Goal: Transaction & Acquisition: Book appointment/travel/reservation

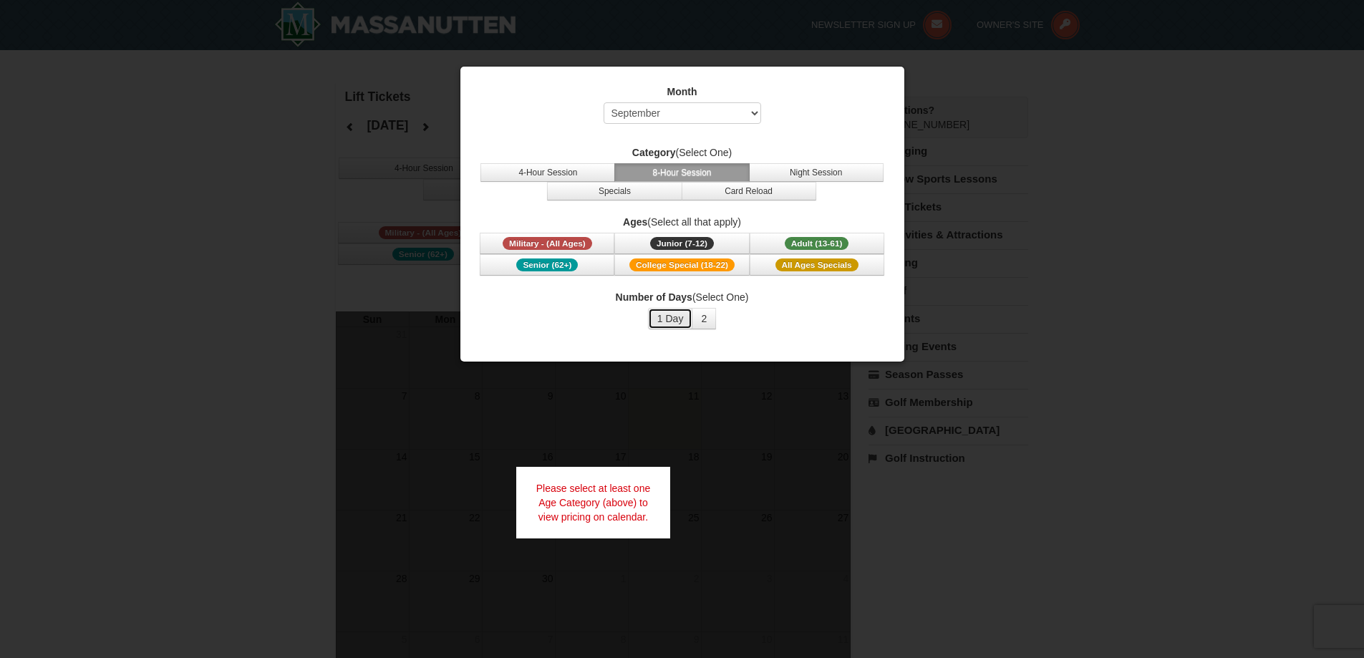
click at [664, 319] on button "1 Day" at bounding box center [670, 318] width 45 height 21
click at [1013, 386] on div at bounding box center [682, 329] width 1364 height 658
click at [698, 107] on select "Select September October November December January February March April May Jun…" at bounding box center [683, 112] width 158 height 21
select select "12"
click at [604, 102] on select "Select September October November December January February March April May Jun…" at bounding box center [683, 112] width 158 height 21
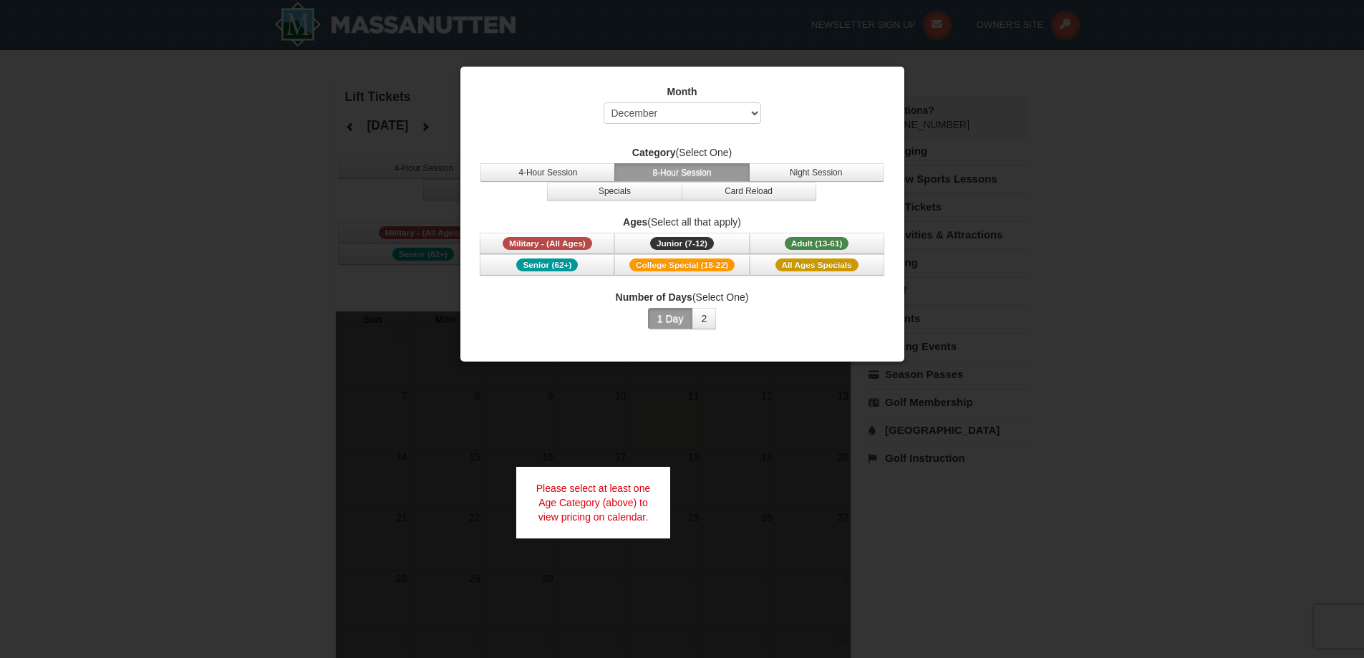
click at [1060, 320] on div at bounding box center [682, 329] width 1364 height 658
click at [832, 249] on span "Adult (13-61)" at bounding box center [817, 243] width 64 height 13
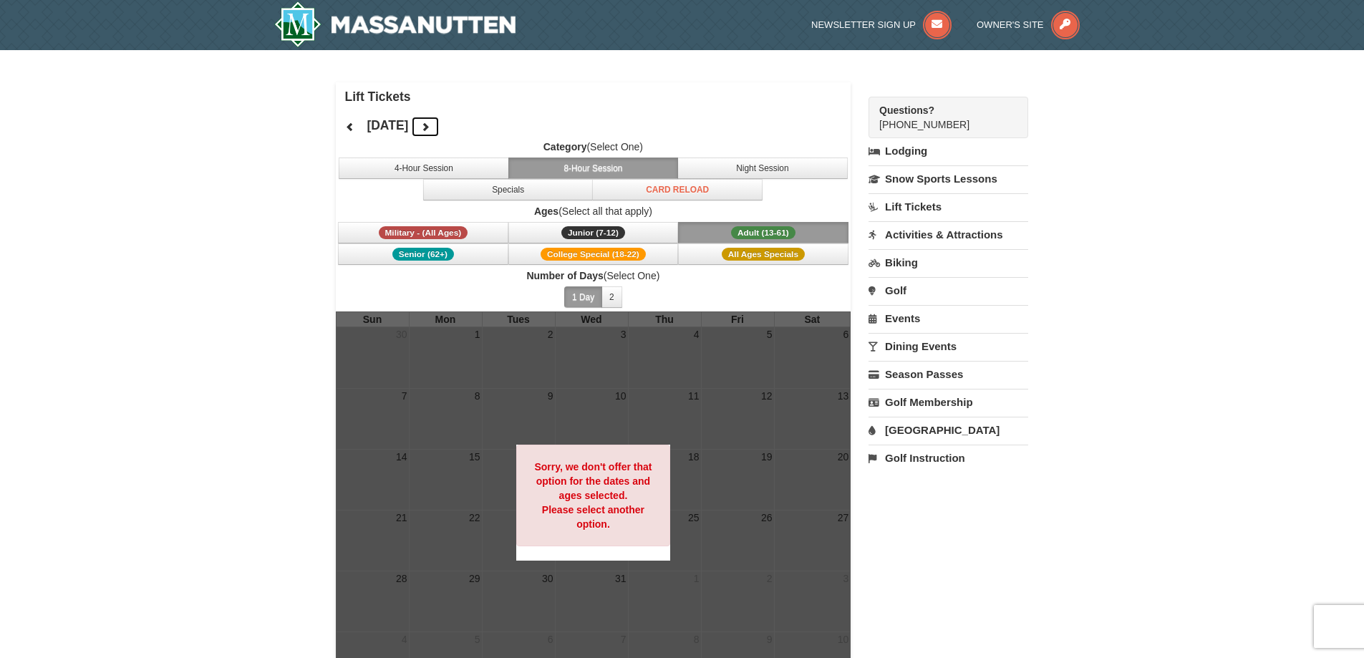
click at [440, 120] on button at bounding box center [425, 126] width 29 height 21
click at [460, 179] on button "Specials" at bounding box center [508, 189] width 170 height 21
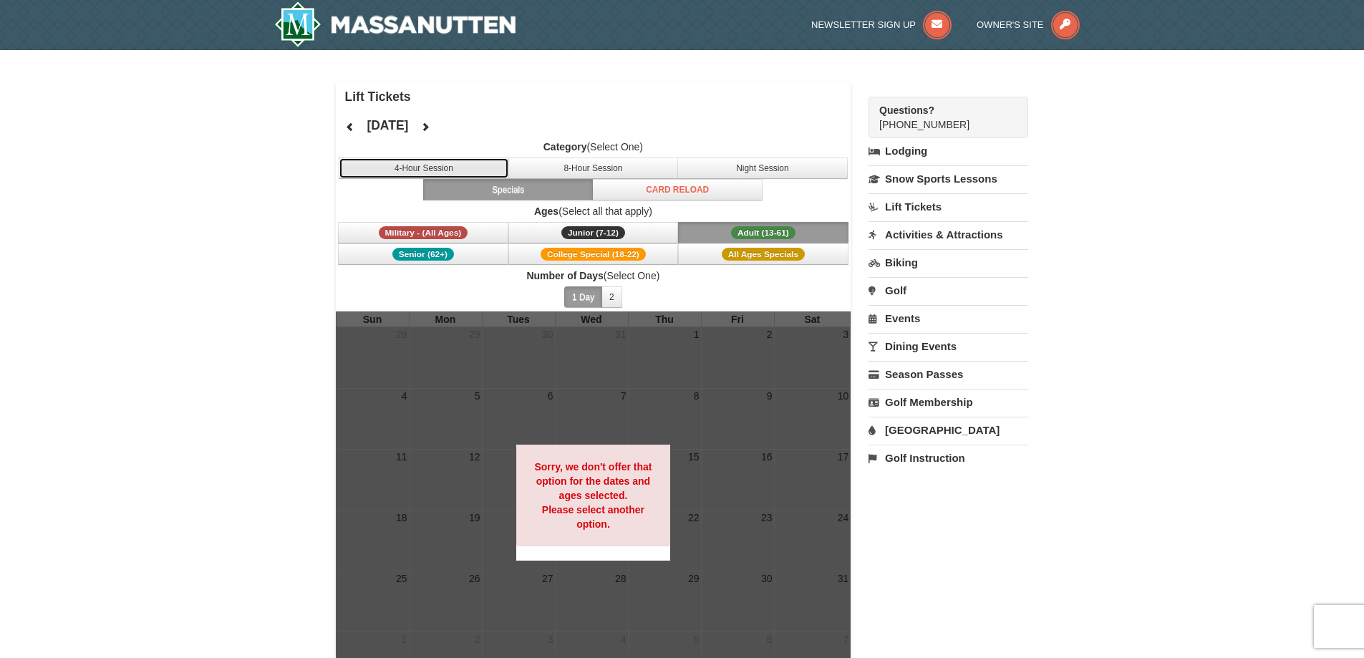
click at [460, 165] on button "4-Hour Session" at bounding box center [424, 168] width 170 height 21
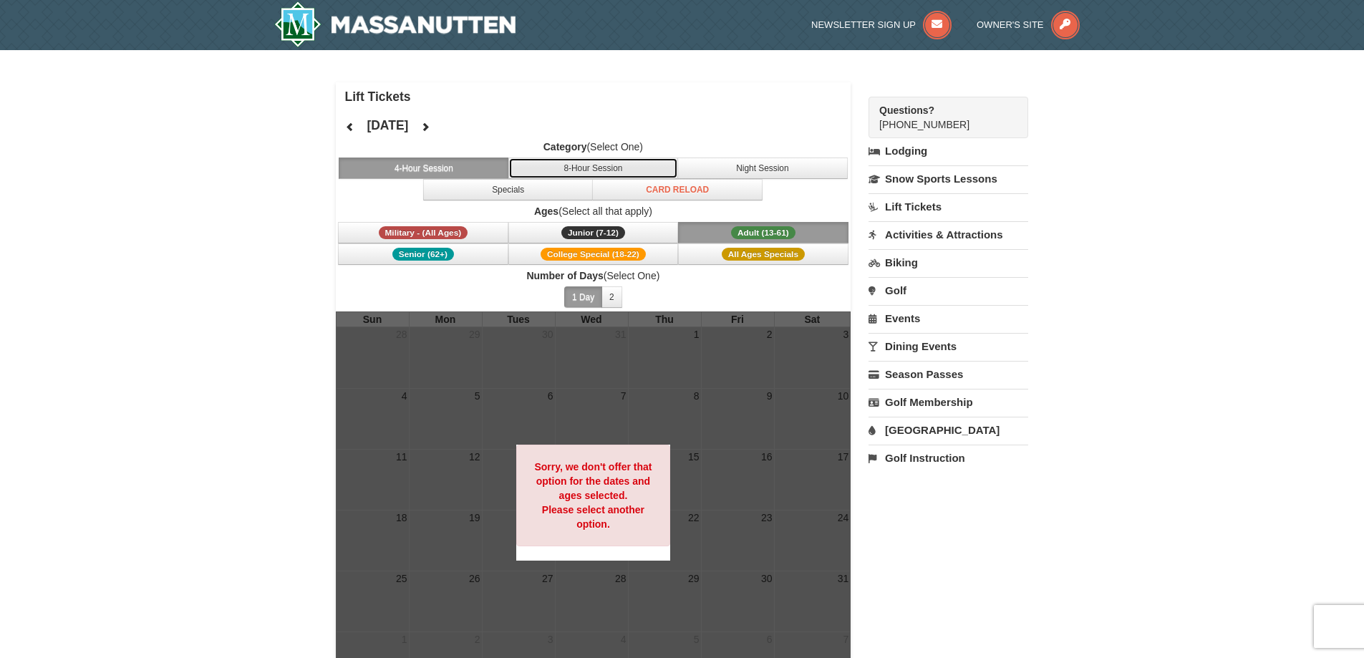
click at [553, 169] on button "8-Hour Session" at bounding box center [594, 168] width 170 height 21
click at [736, 170] on div at bounding box center [682, 329] width 1364 height 658
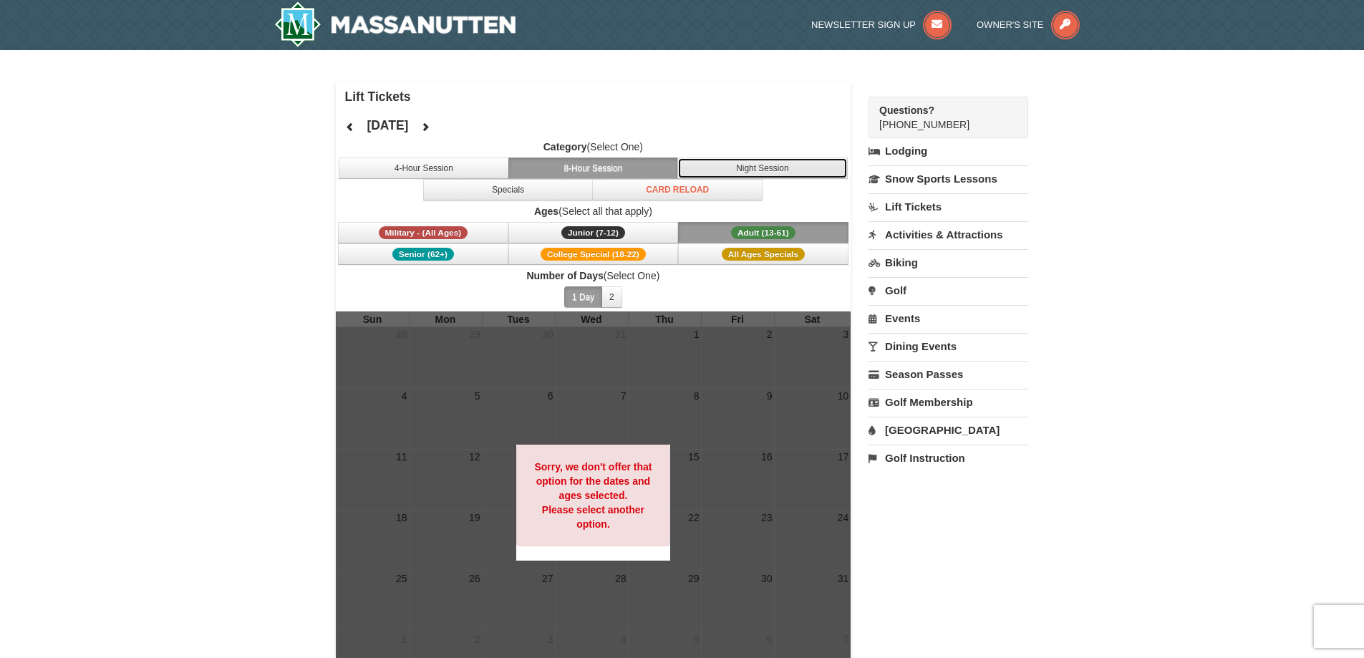
click at [756, 168] on button "Night Session" at bounding box center [763, 168] width 170 height 21
click at [625, 165] on button "8-Hour Session" at bounding box center [594, 168] width 170 height 21
click at [636, 251] on span "College Special (18-22)" at bounding box center [593, 254] width 105 height 13
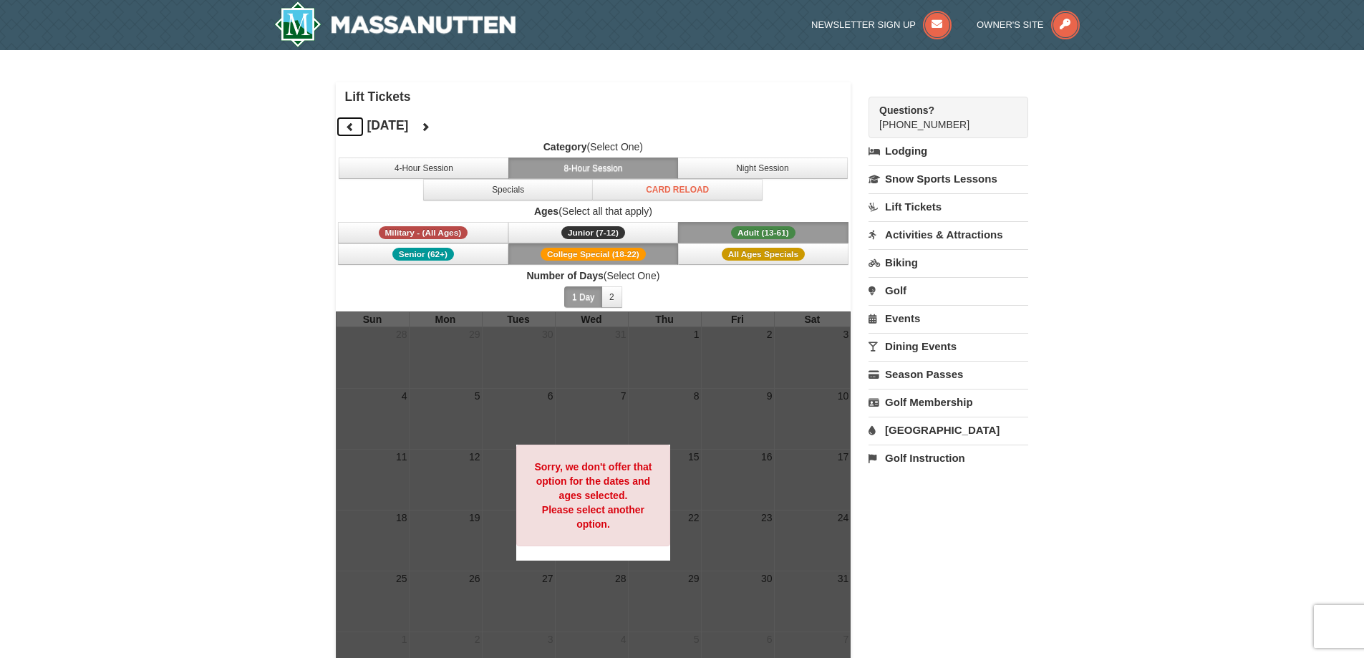
click at [349, 130] on icon at bounding box center [350, 127] width 10 height 10
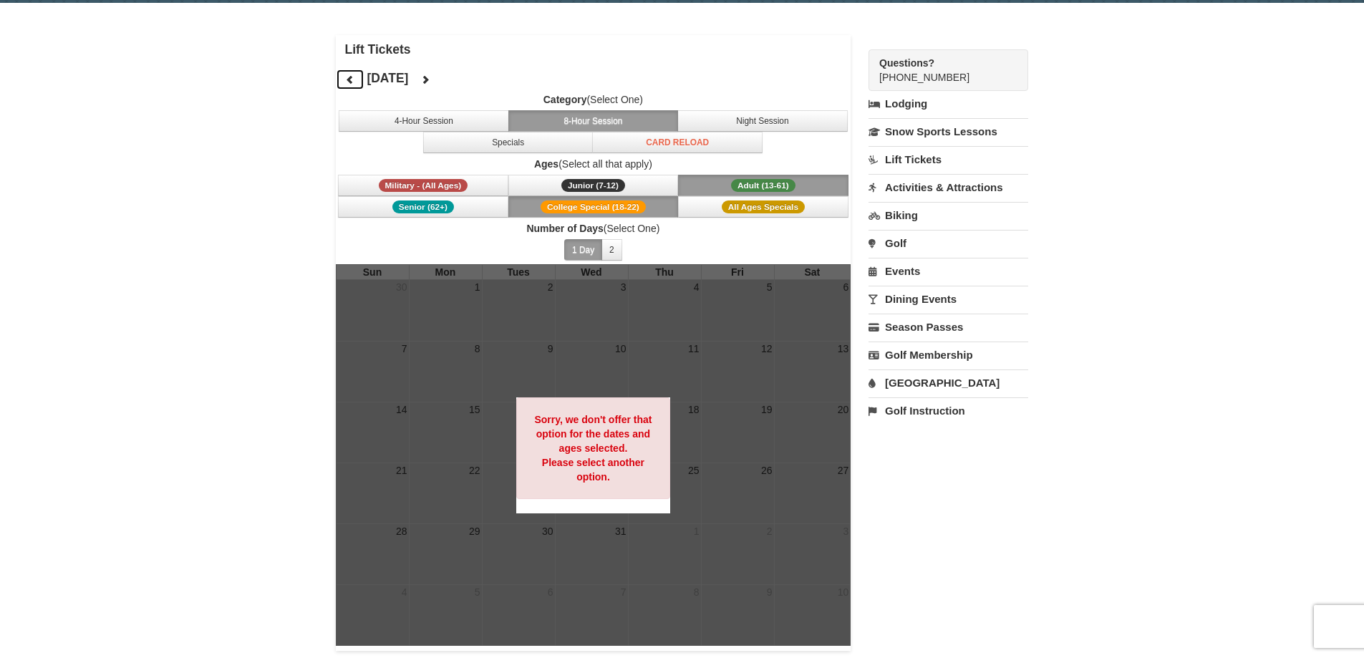
scroll to position [215, 0]
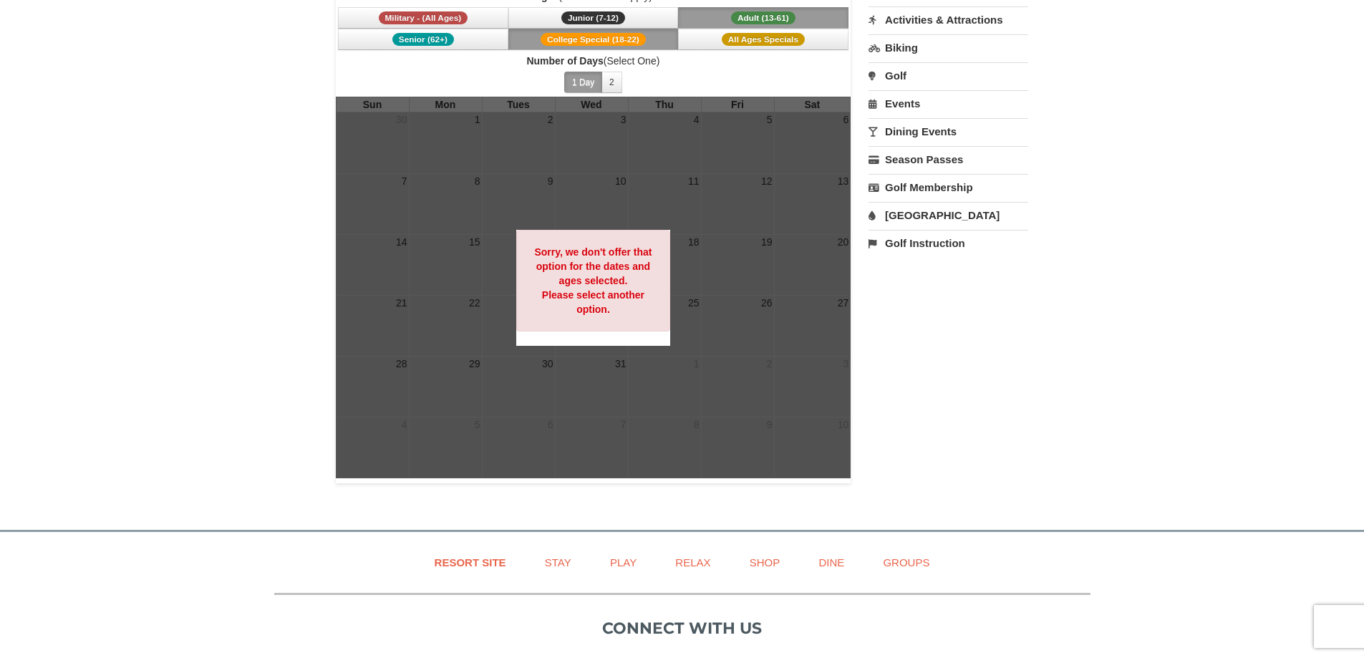
click at [622, 288] on div "Sorry, we don't offer that option for the dates and ages selected. Please selec…" at bounding box center [593, 281] width 155 height 102
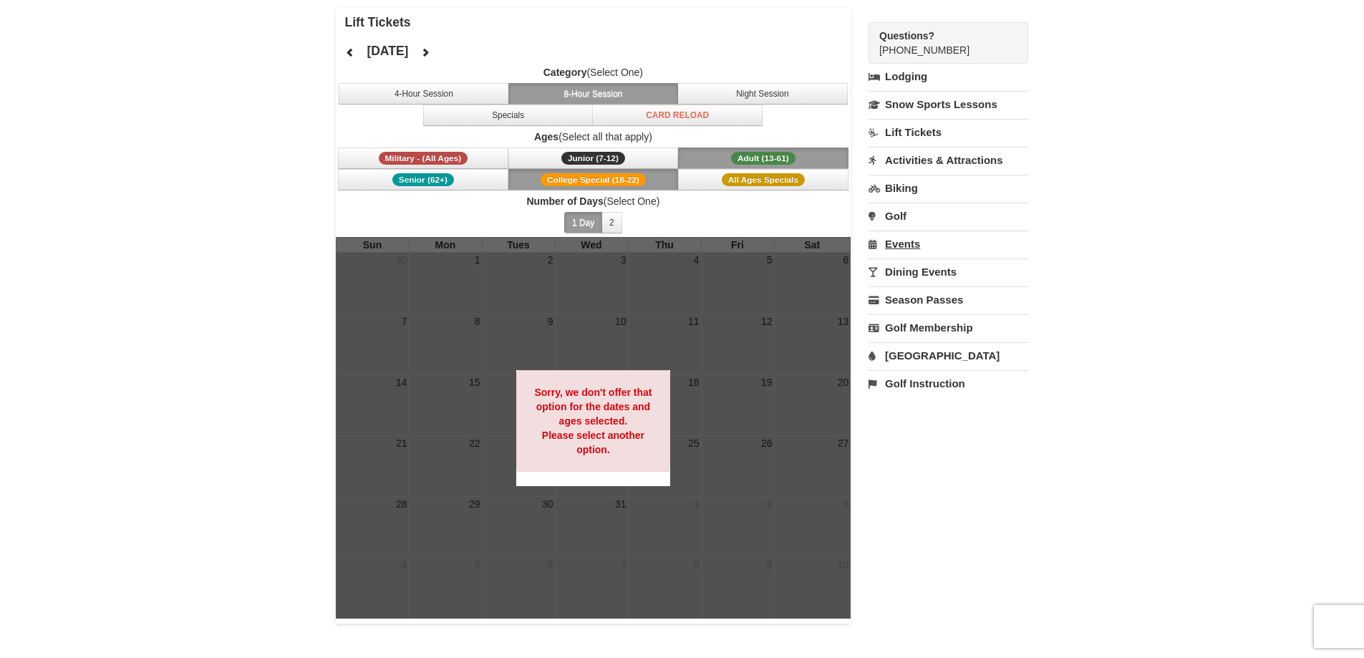
scroll to position [72, 0]
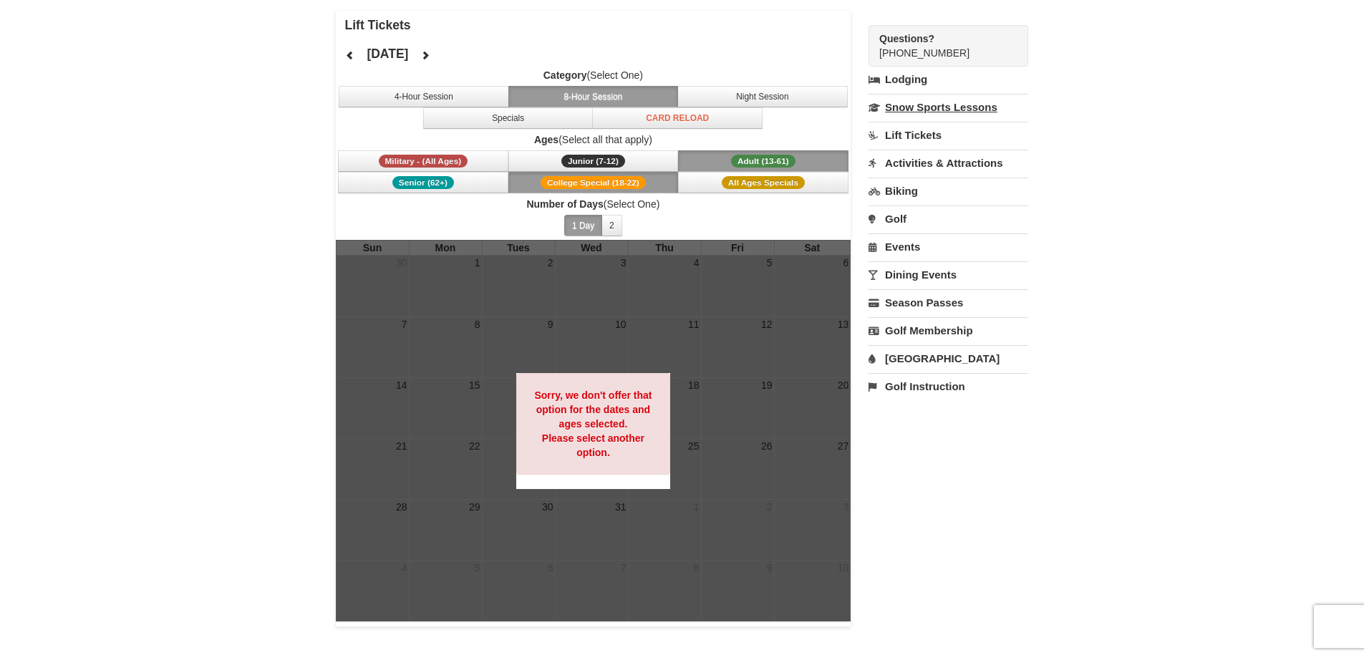
click at [925, 109] on link "Snow Sports Lessons" at bounding box center [949, 107] width 160 height 27
click at [920, 140] on link "Lift Tickets" at bounding box center [949, 135] width 160 height 27
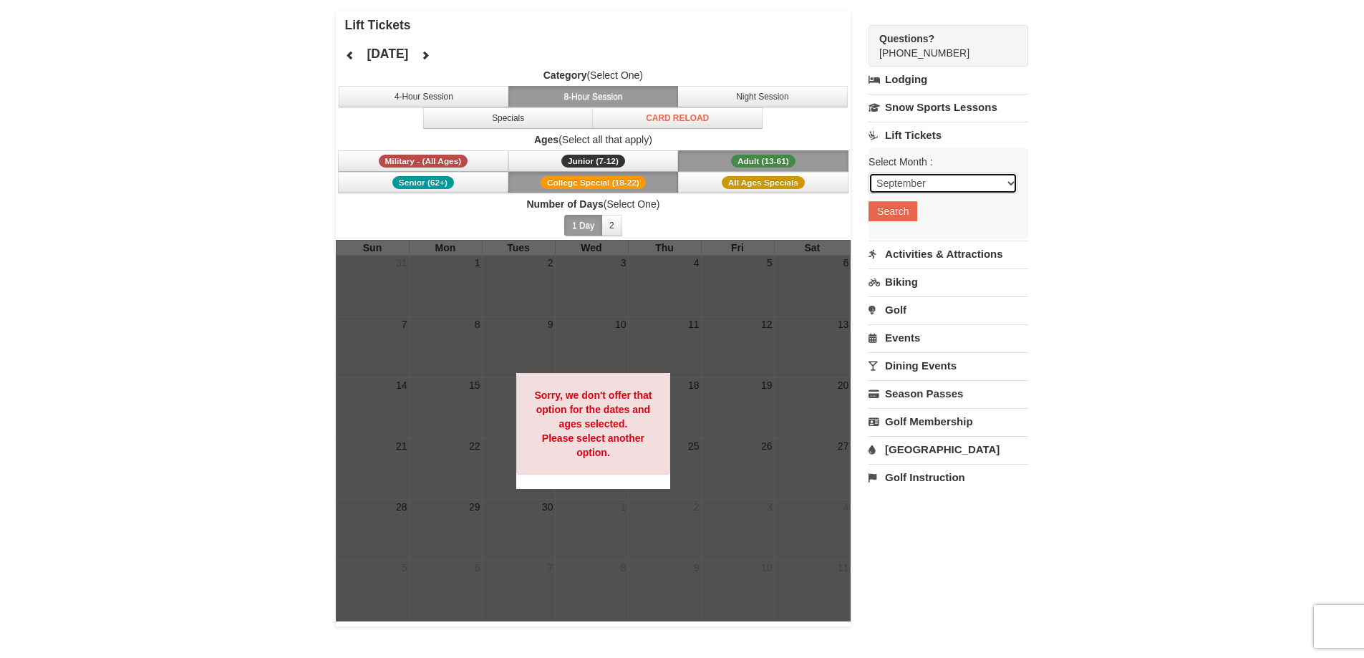
click at [910, 189] on select "September October November December January February March April May June July …" at bounding box center [943, 183] width 149 height 21
select select "12"
click at [869, 173] on select "September October November December January February March April May June July …" at bounding box center [943, 183] width 149 height 21
click at [895, 209] on button "Search" at bounding box center [893, 211] width 49 height 20
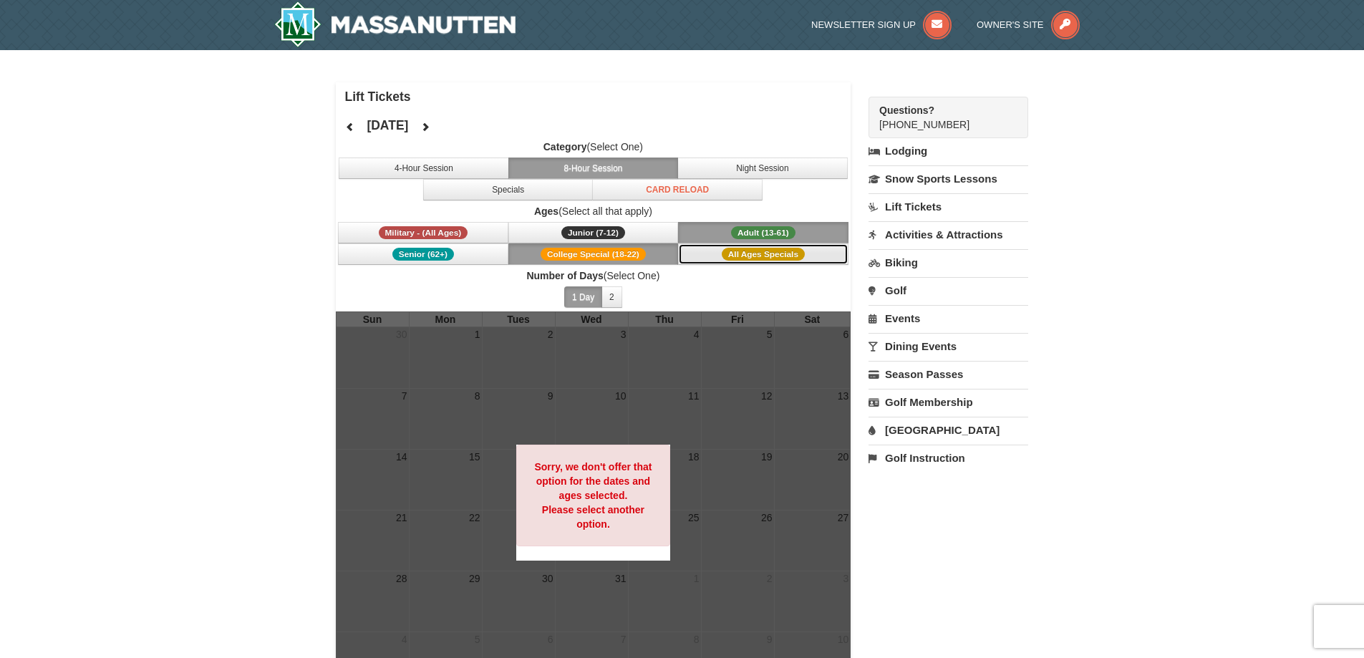
click at [737, 256] on span "All Ages Specials" at bounding box center [763, 254] width 83 height 13
click at [432, 239] on span "Military - (All Ages)" at bounding box center [424, 232] width 90 height 13
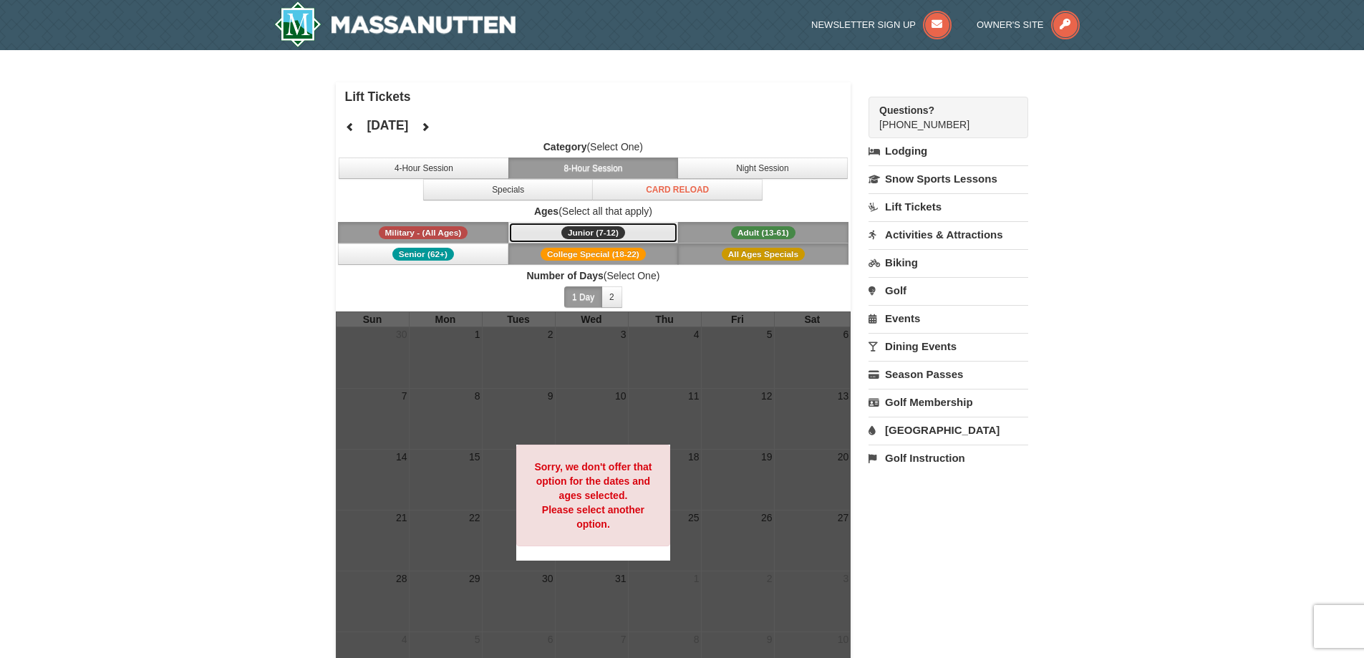
click at [569, 235] on span "Junior (7-12)" at bounding box center [594, 232] width 64 height 13
click at [470, 264] on button "Senior (62+)" at bounding box center [423, 254] width 170 height 21
click at [471, 255] on button "Senior (62+)" at bounding box center [423, 254] width 170 height 21
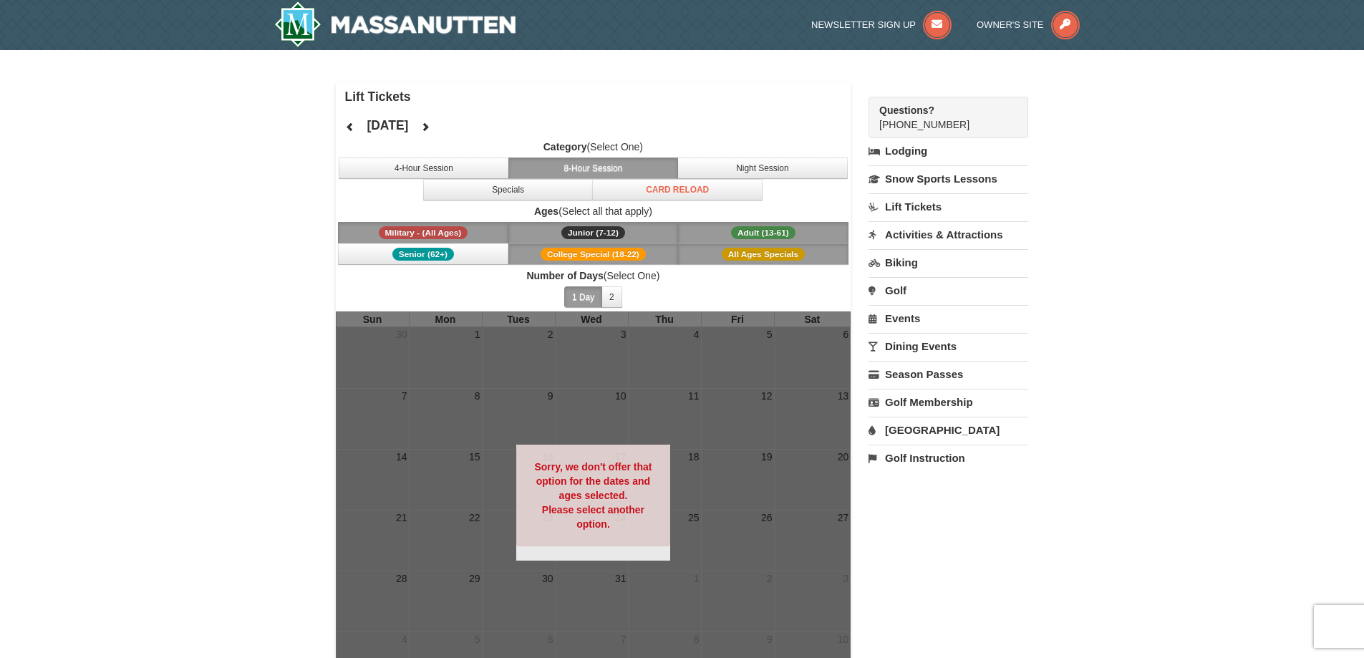
drag, startPoint x: 476, startPoint y: 228, endPoint x: 555, endPoint y: 223, distance: 78.9
click at [490, 225] on button "Military - (All Ages)" at bounding box center [423, 232] width 170 height 21
click at [564, 226] on button "Junior (7-12) (7 - 12)" at bounding box center [594, 232] width 170 height 21
click at [569, 244] on span "Military - (All Ages) Junior (7-12) (7 - 12) Adult (13-61) (13 - 61) Senior (62…" at bounding box center [594, 243] width 516 height 43
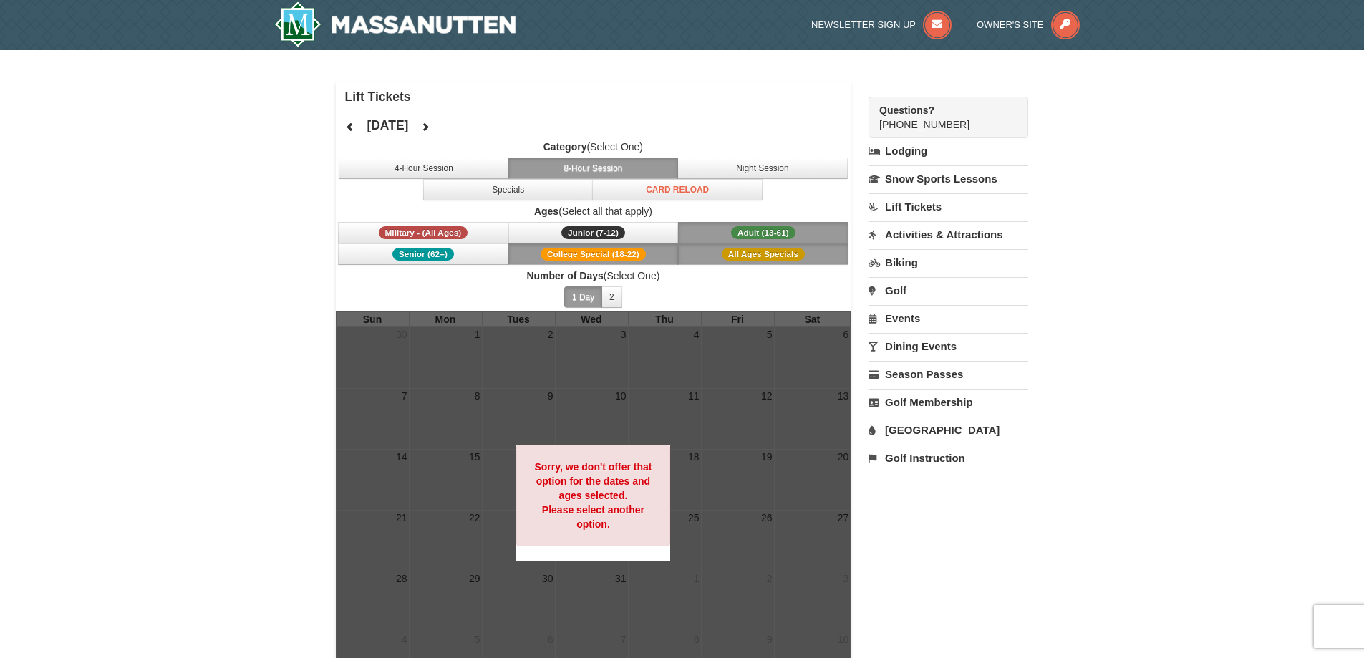
click at [721, 264] on button "All Ages Specials" at bounding box center [763, 254] width 170 height 21
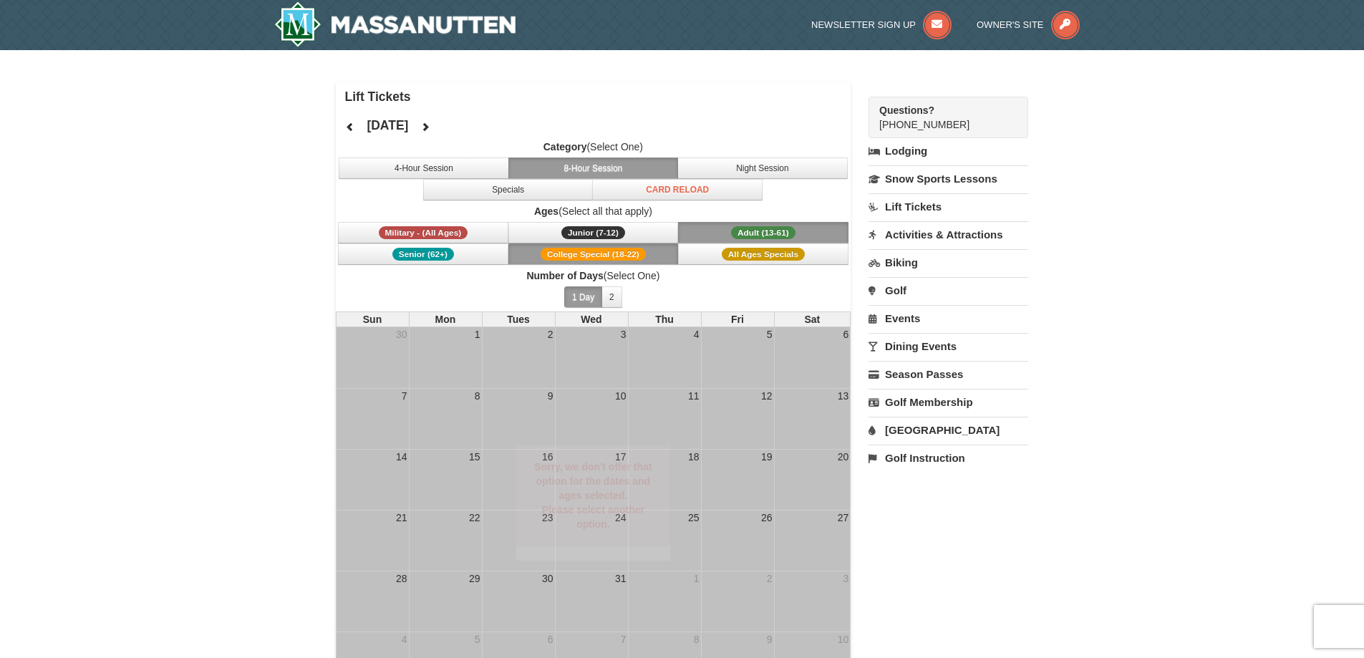
click at [728, 239] on button "Adult (13-61) (13 - 61)" at bounding box center [763, 232] width 170 height 21
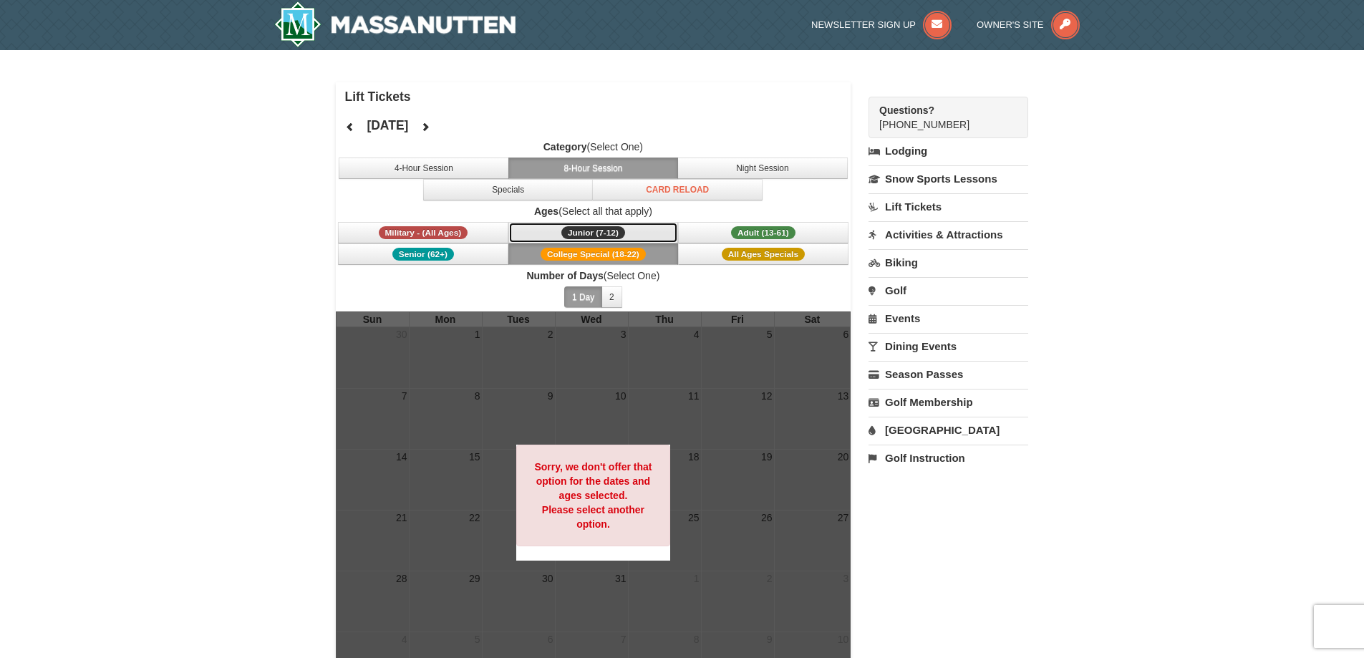
click at [632, 231] on button "Junior (7-12) (7 - 12)" at bounding box center [594, 232] width 170 height 21
click at [630, 259] on span "College Special (18-22)" at bounding box center [593, 254] width 105 height 13
click at [736, 256] on span "All Ages Specials" at bounding box center [763, 254] width 83 height 13
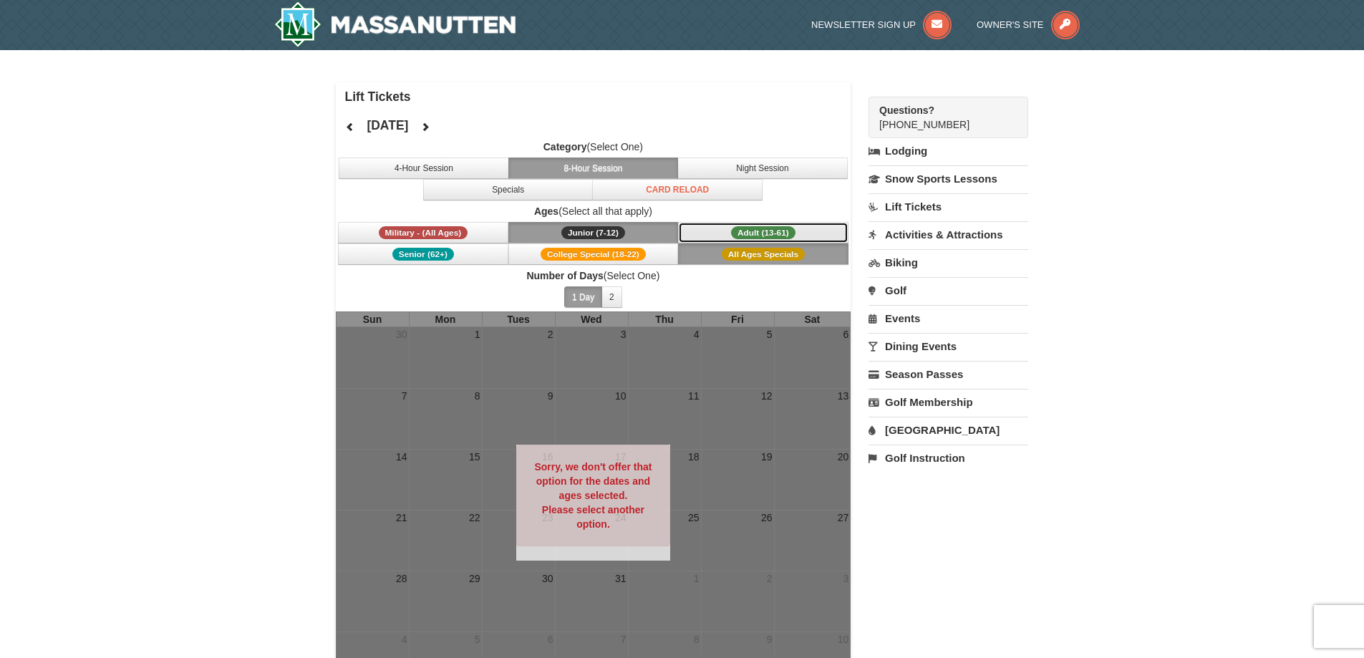
click at [737, 233] on span "Adult (13-61)" at bounding box center [763, 232] width 64 height 13
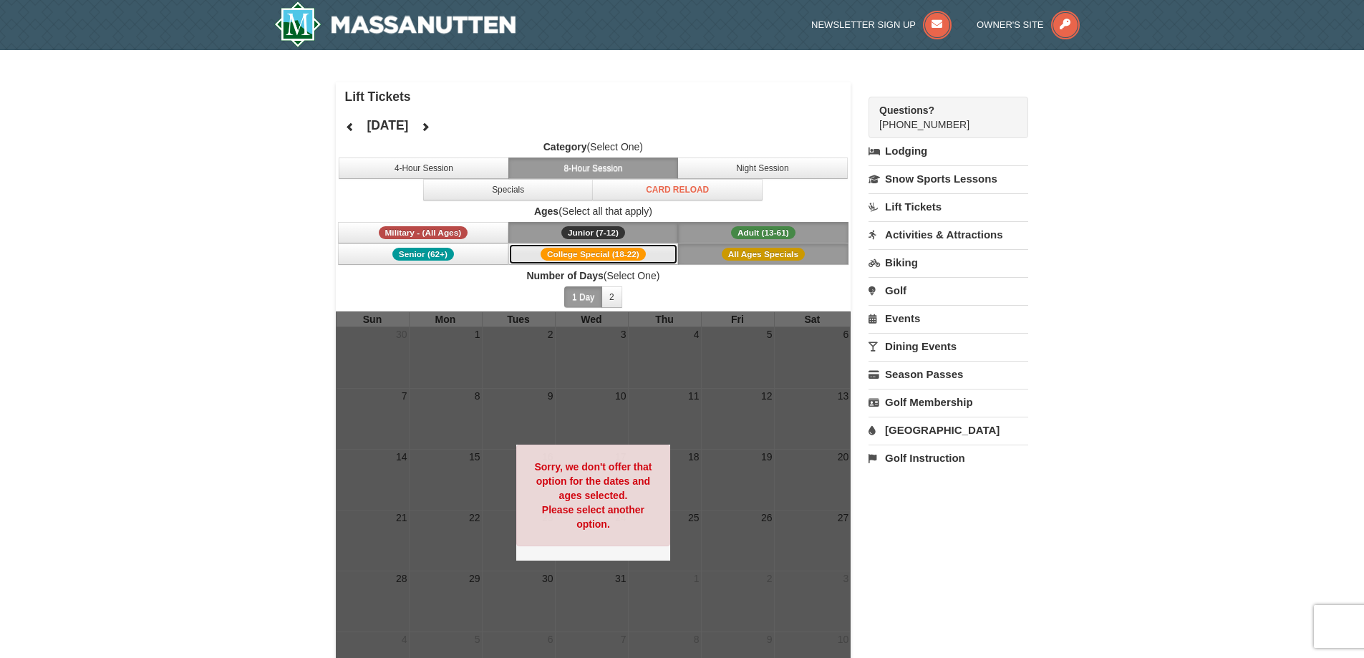
click at [634, 257] on span "College Special (18-22)" at bounding box center [593, 254] width 105 height 13
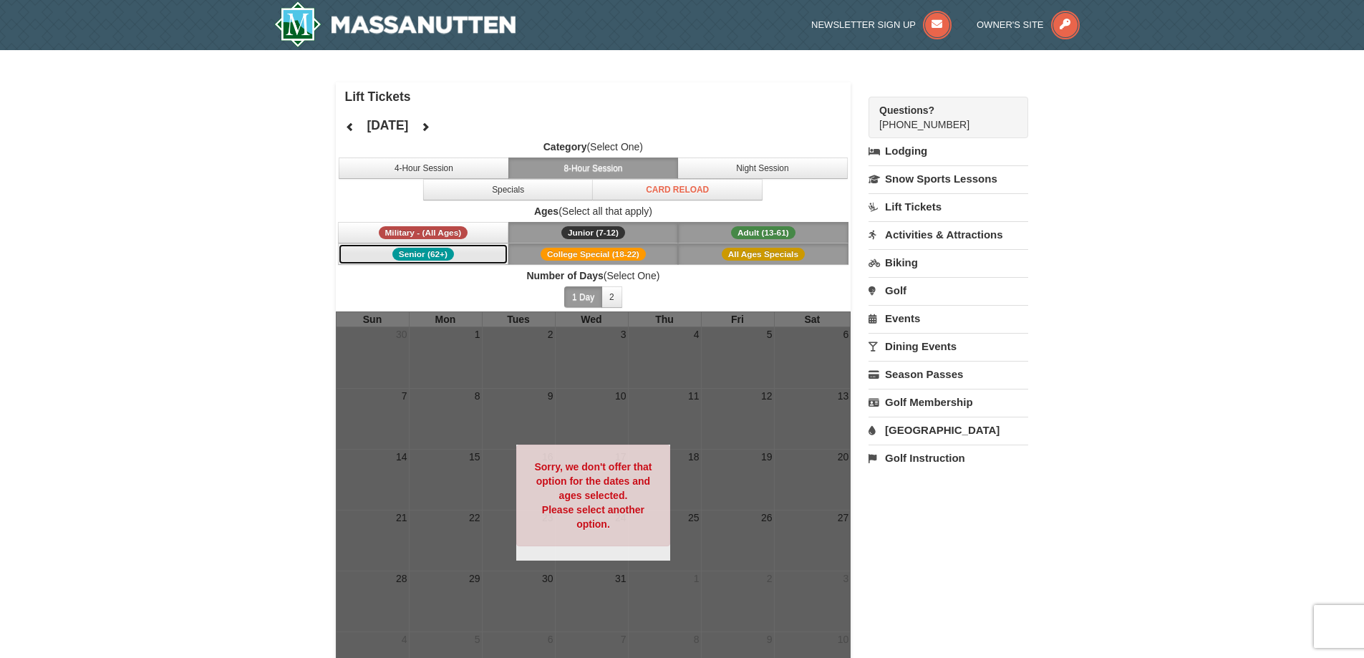
click at [468, 253] on button "Senior (62+)" at bounding box center [423, 254] width 170 height 21
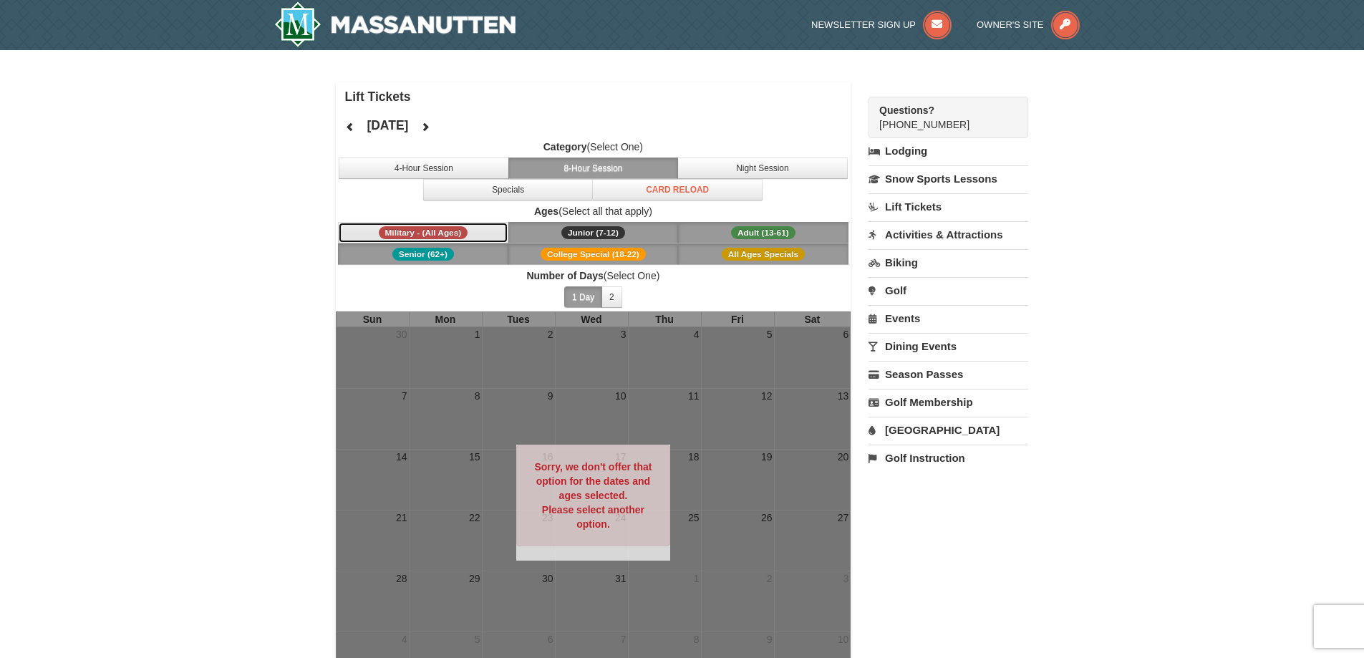
click at [466, 232] on span "Military - (All Ages)" at bounding box center [424, 232] width 90 height 13
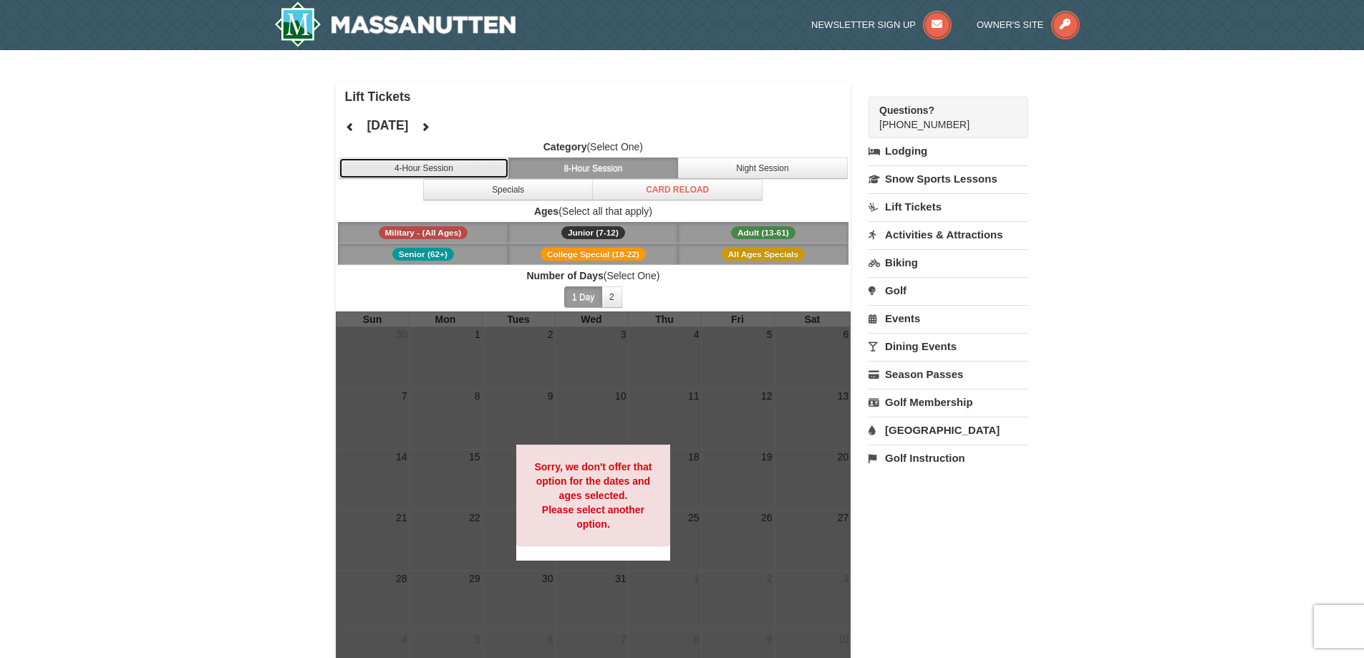
click at [473, 172] on button "4-Hour Session" at bounding box center [424, 168] width 170 height 21
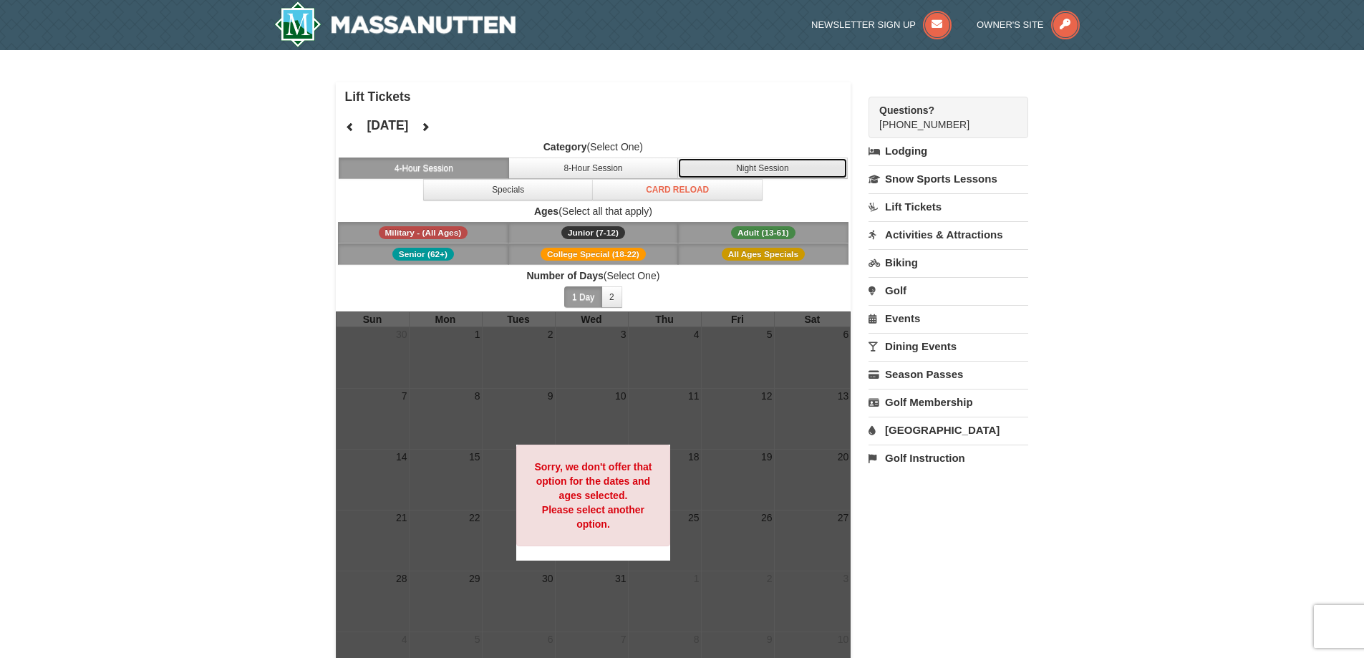
click at [743, 173] on button "Night Session" at bounding box center [763, 168] width 170 height 21
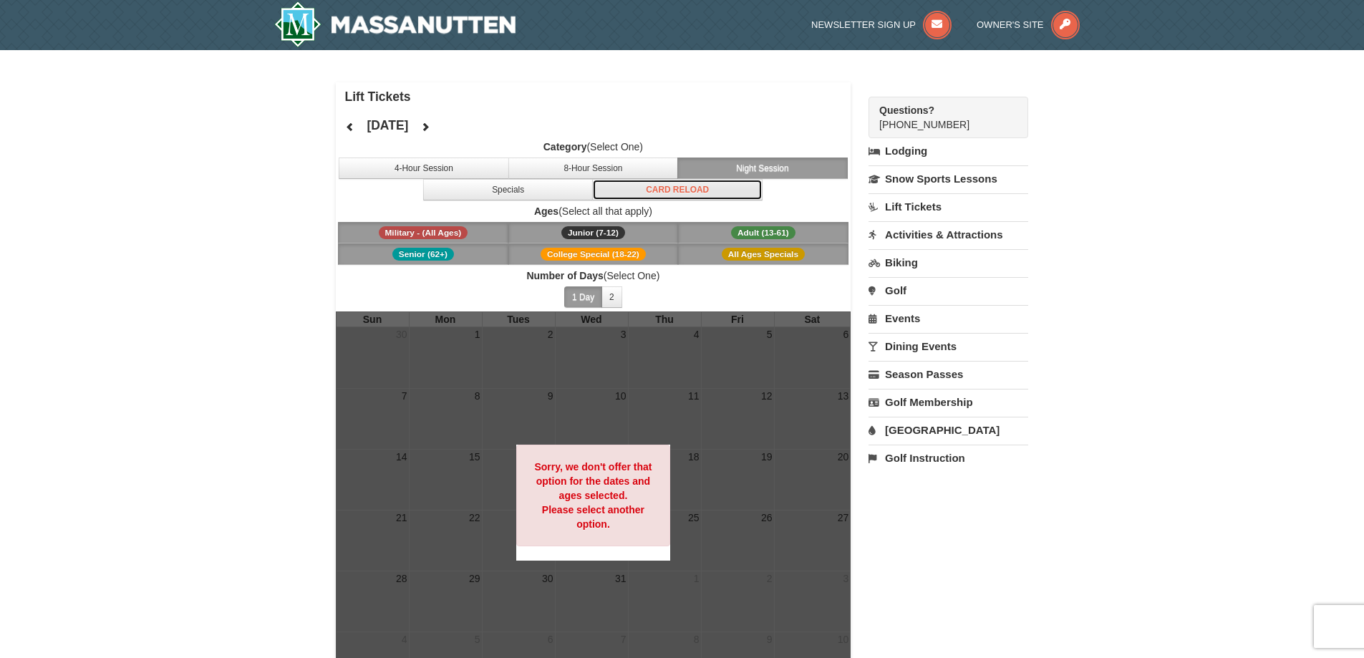
click at [695, 198] on button "Card Reload" at bounding box center [677, 189] width 170 height 21
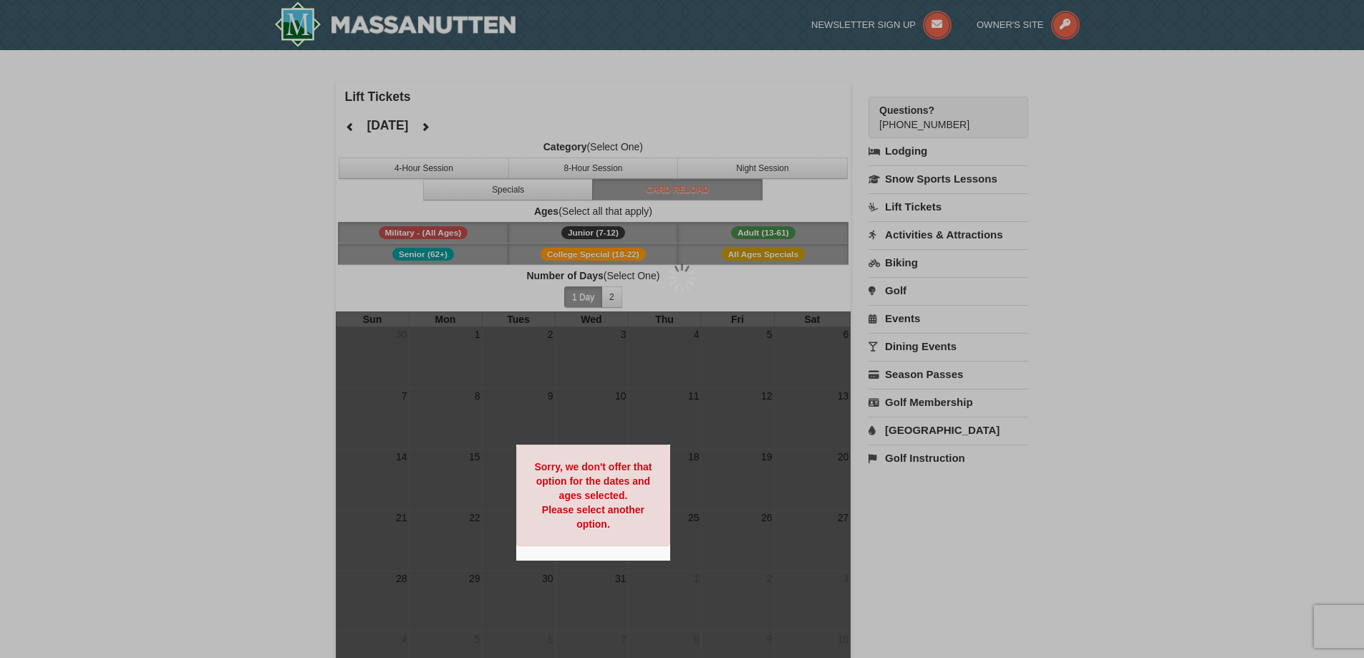
click at [553, 201] on div at bounding box center [682, 329] width 1364 height 658
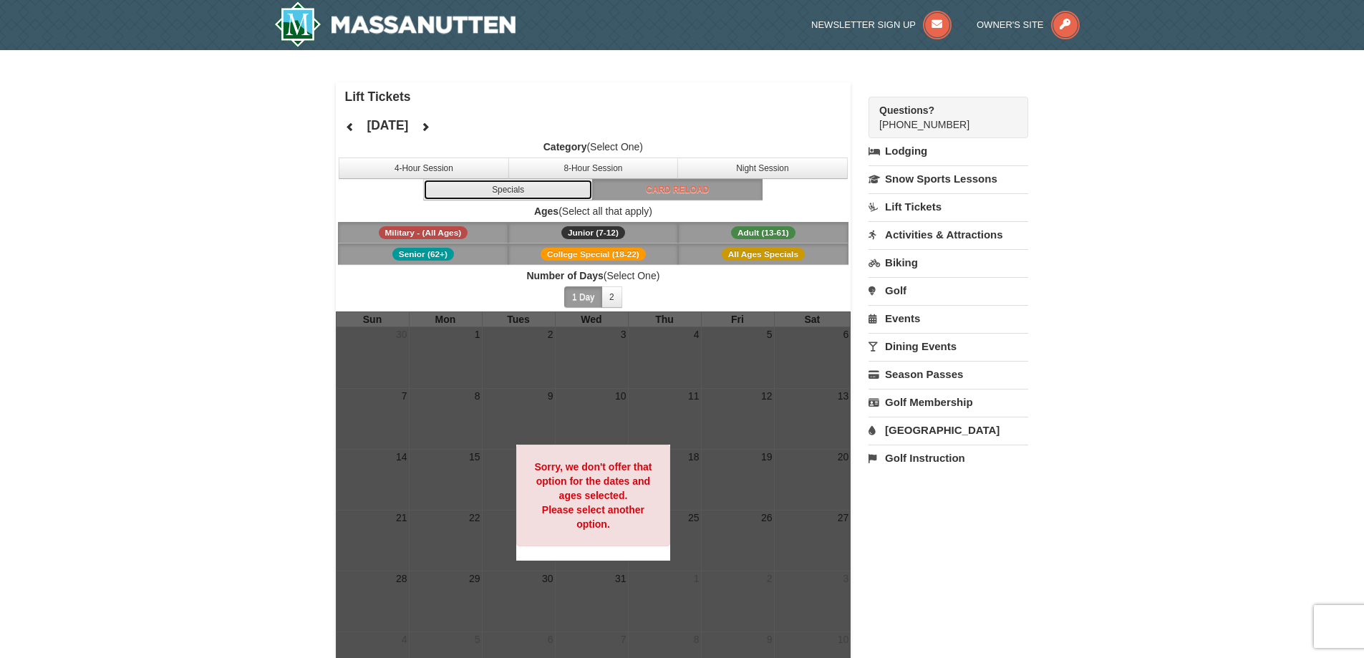
click at [547, 196] on button "Specials" at bounding box center [508, 189] width 170 height 21
